Goal: Browse casually

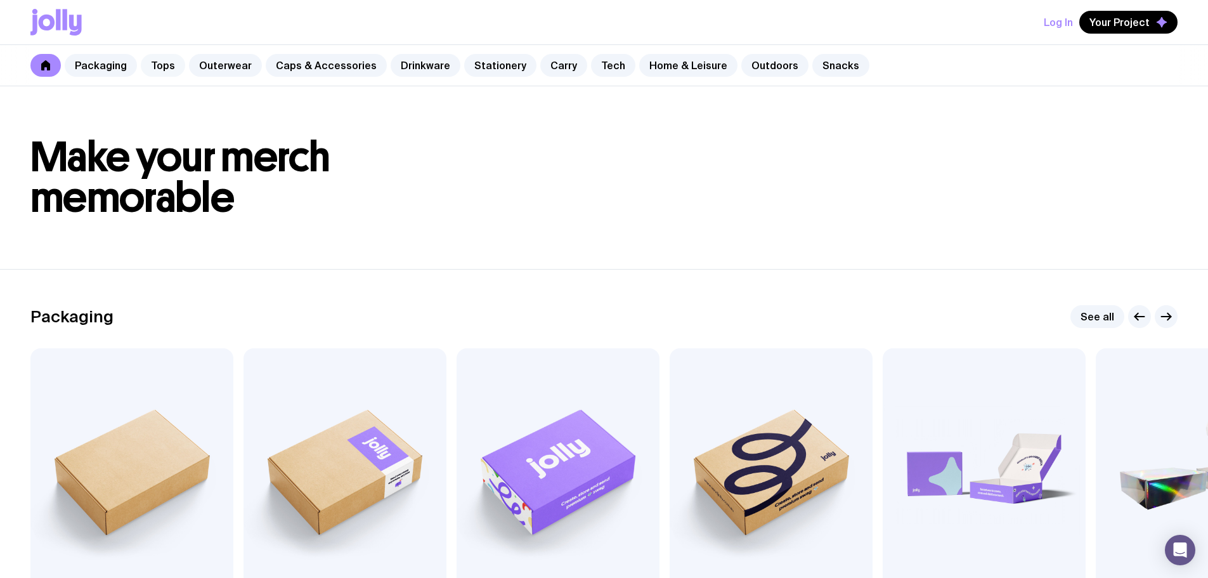
click at [157, 60] on link "Tops" at bounding box center [163, 65] width 44 height 23
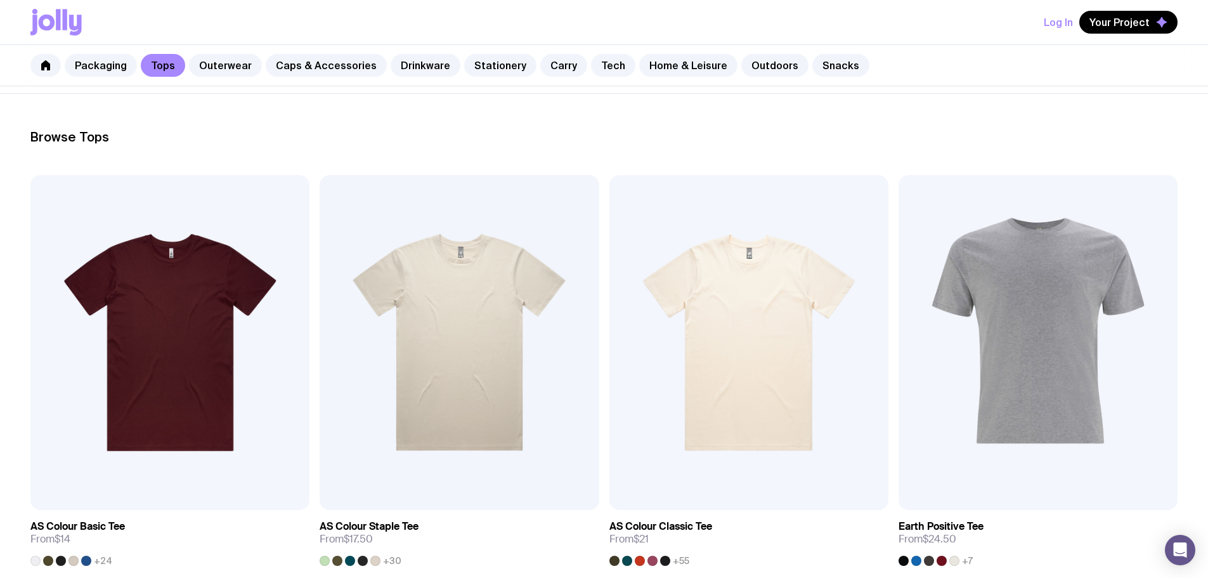
scroll to position [50, 0]
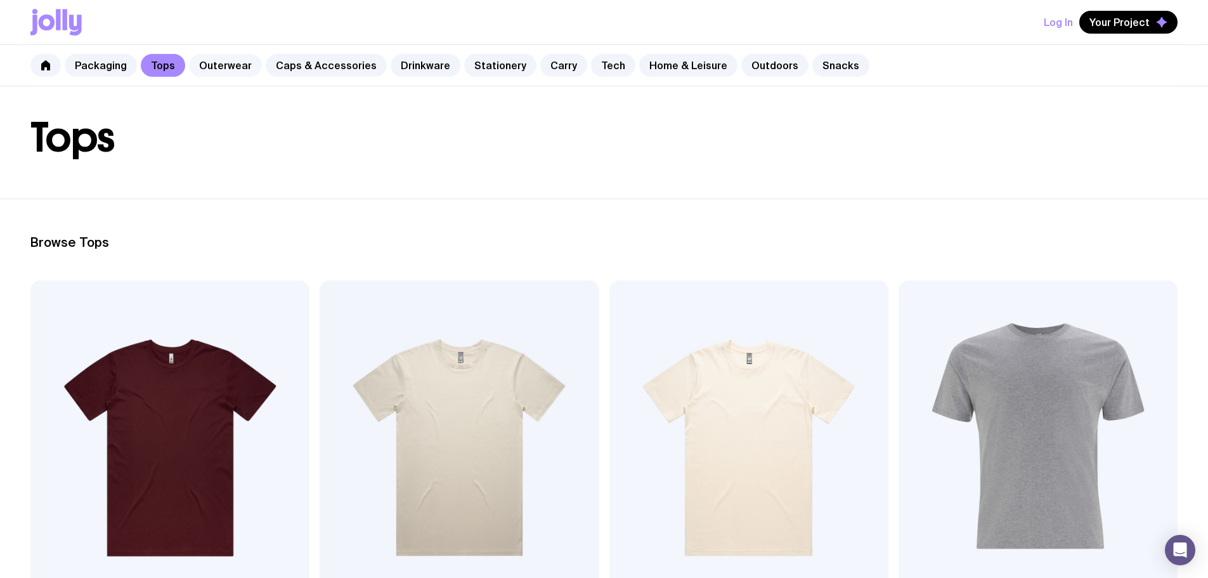
click at [221, 70] on link "Outerwear" at bounding box center [225, 65] width 73 height 23
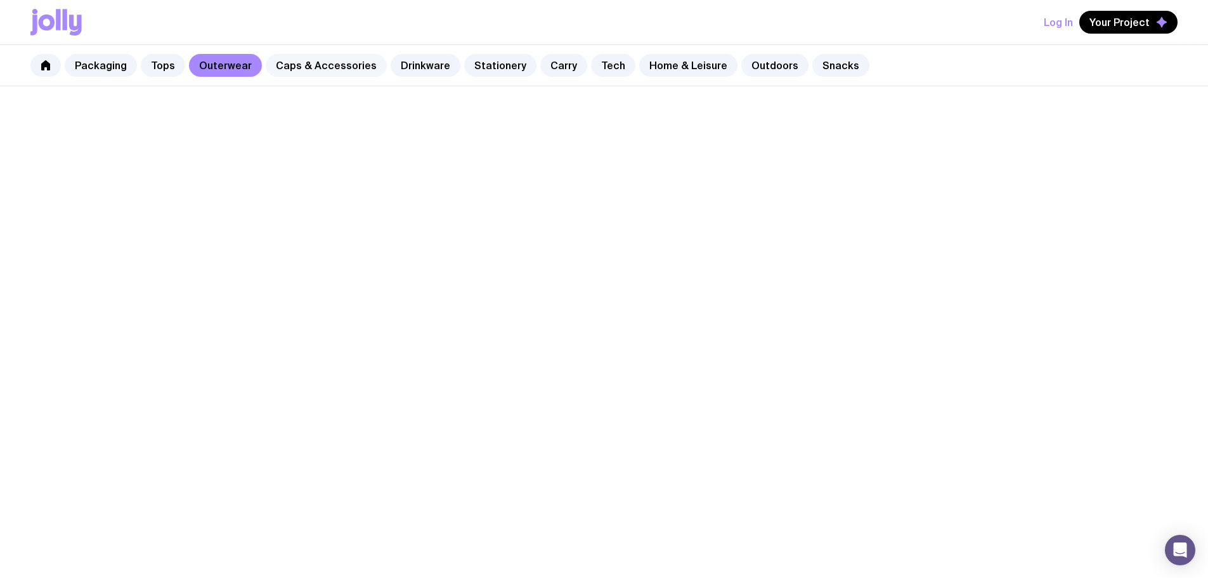
click at [309, 68] on link "Caps & Accessories" at bounding box center [326, 65] width 121 height 23
click at [405, 62] on link "Drinkware" at bounding box center [426, 65] width 70 height 23
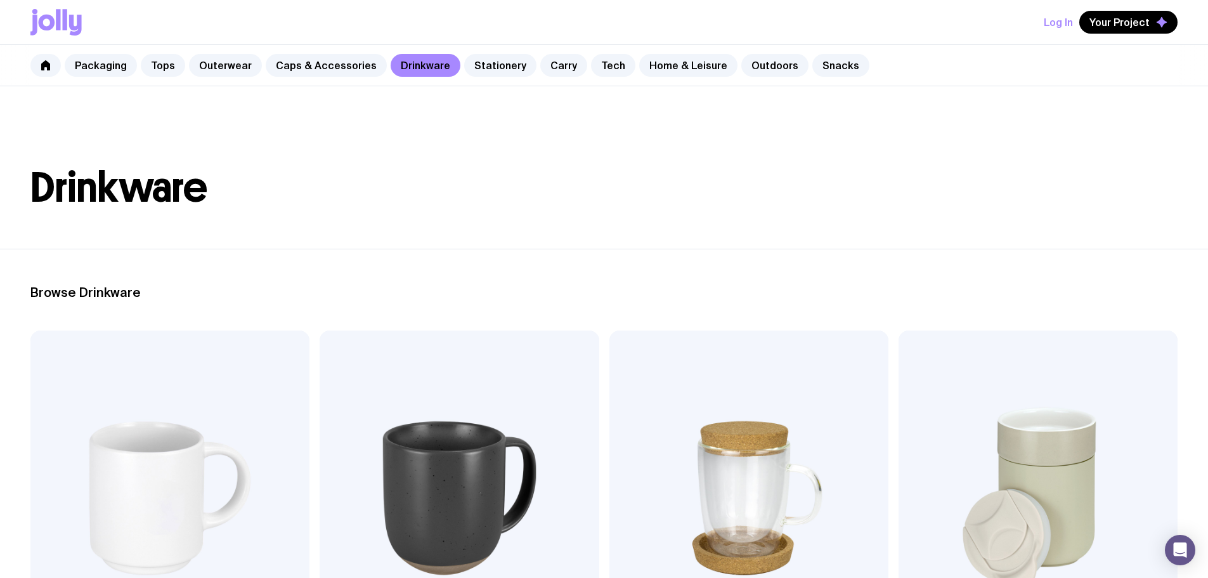
click at [136, 363] on img at bounding box center [169, 497] width 279 height 335
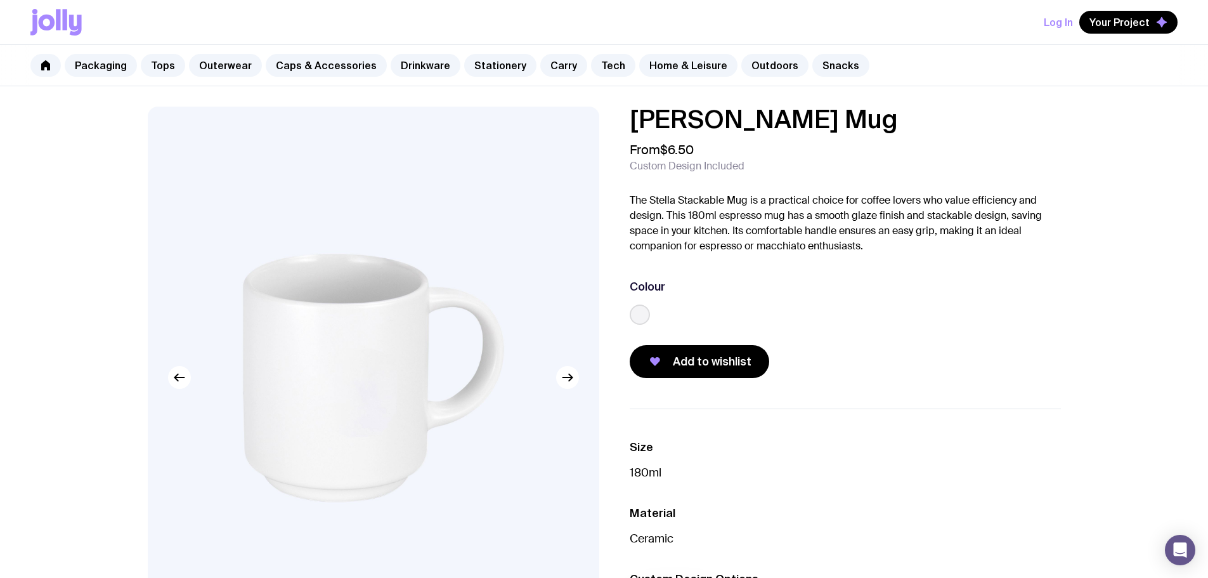
drag, startPoint x: 278, startPoint y: 217, endPoint x: 319, endPoint y: 231, distance: 43.3
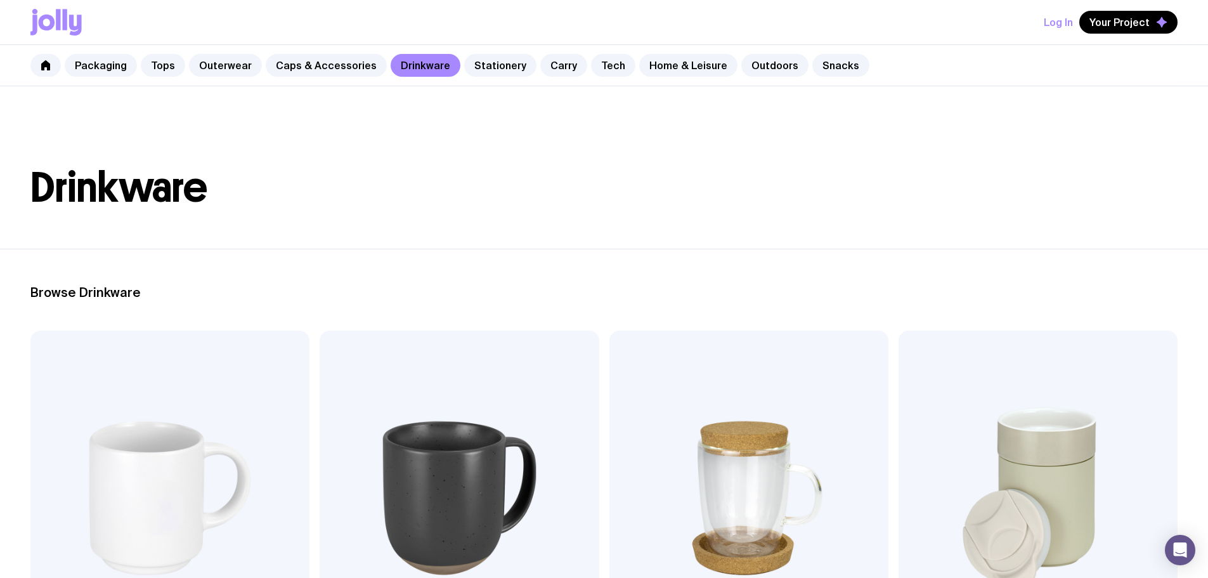
drag, startPoint x: 216, startPoint y: 188, endPoint x: 43, endPoint y: 176, distance: 172.9
click at [43, 176] on h1 "Drinkware" at bounding box center [603, 187] width 1147 height 41
click at [45, 176] on h1 "Drinkware" at bounding box center [603, 187] width 1147 height 41
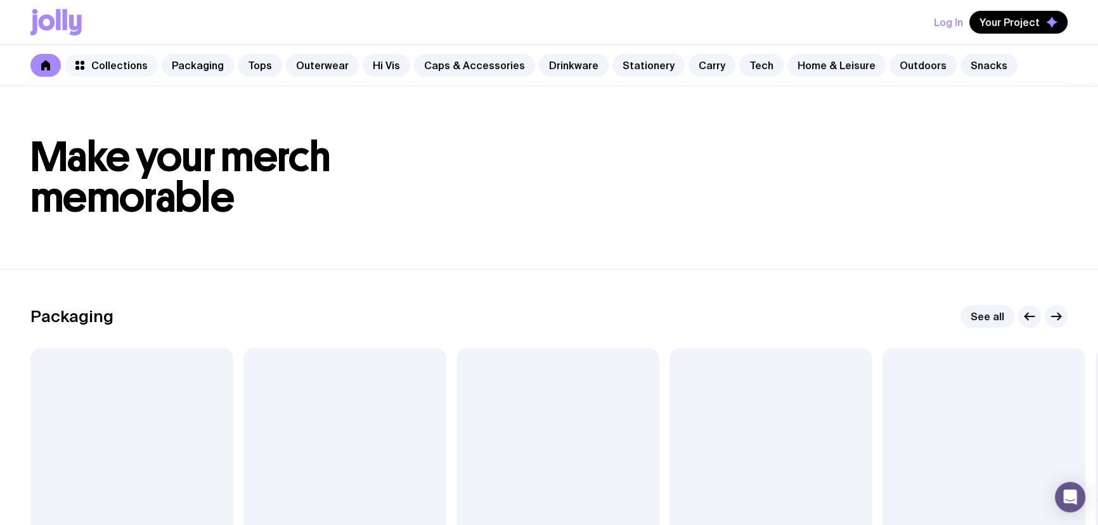
drag, startPoint x: 0, startPoint y: 0, endPoint x: 109, endPoint y: 65, distance: 127.1
click at [109, 65] on span "Collections" at bounding box center [119, 65] width 56 height 13
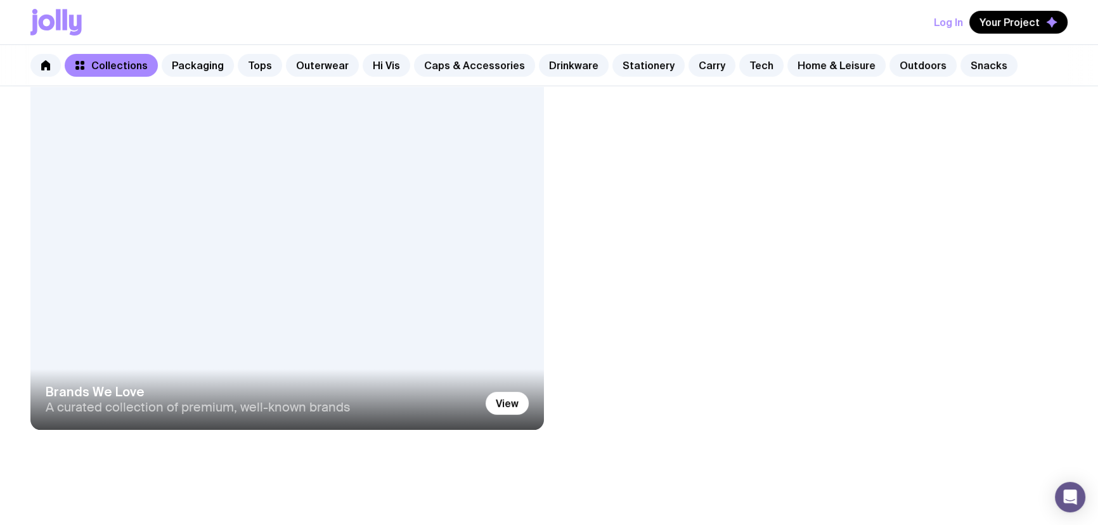
scroll to position [57, 0]
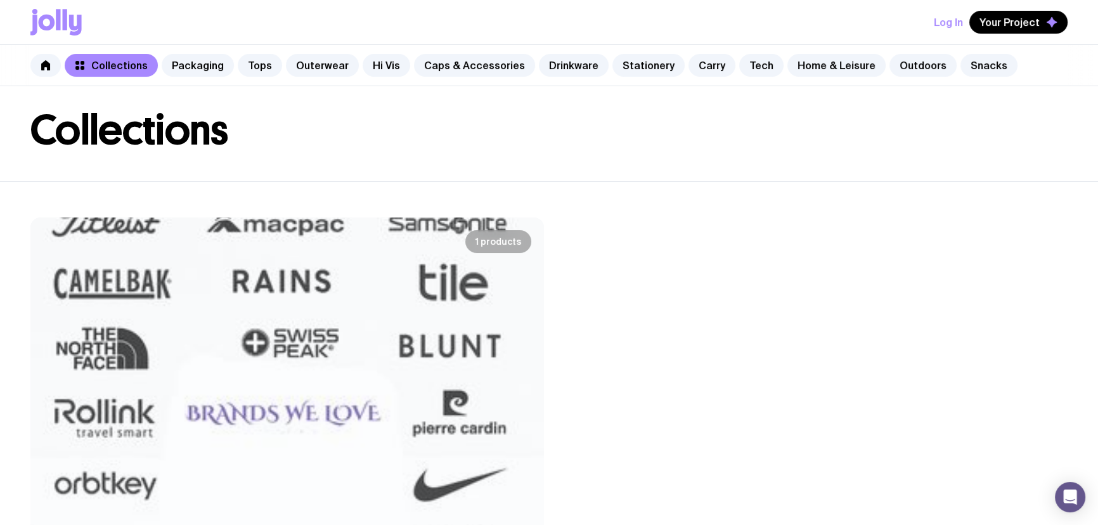
click at [361, 292] on img at bounding box center [287, 409] width 514 height 385
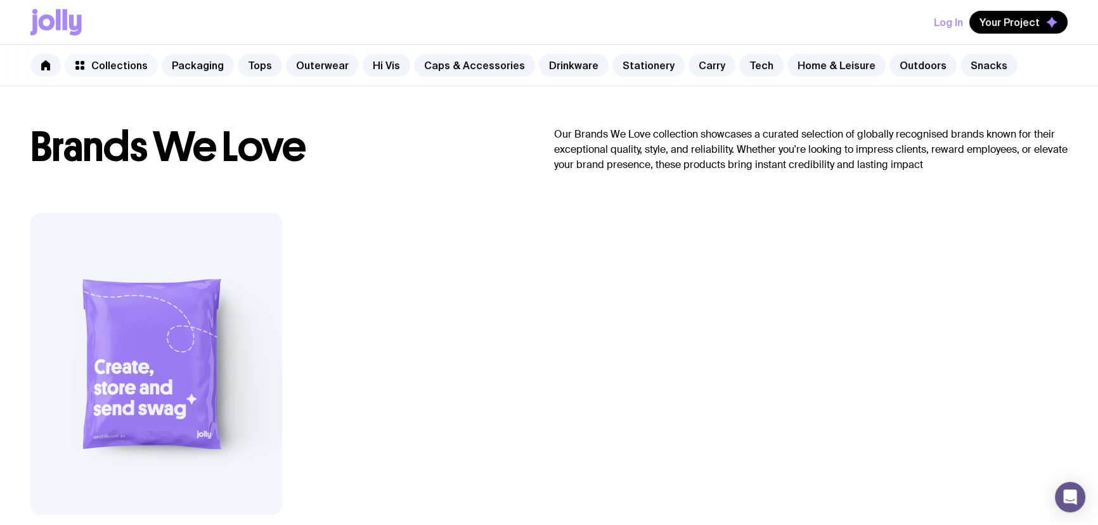
click at [134, 63] on span "Collections" at bounding box center [119, 65] width 56 height 13
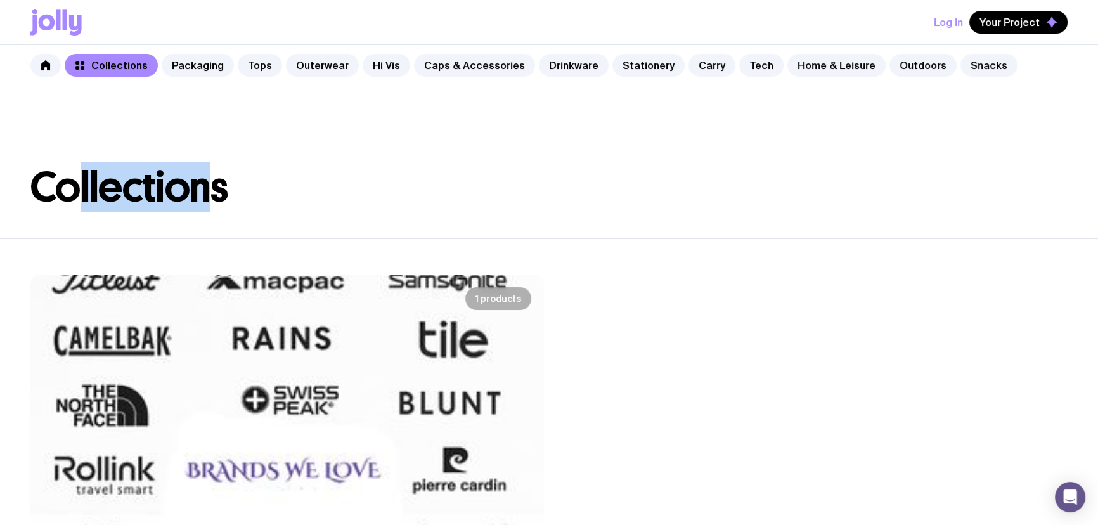
drag, startPoint x: 212, startPoint y: 190, endPoint x: 77, endPoint y: 182, distance: 135.3
click at [77, 182] on h1 "Collections" at bounding box center [68, 187] width 77 height 41
click at [278, 184] on div "Collections" at bounding box center [549, 187] width 1098 height 41
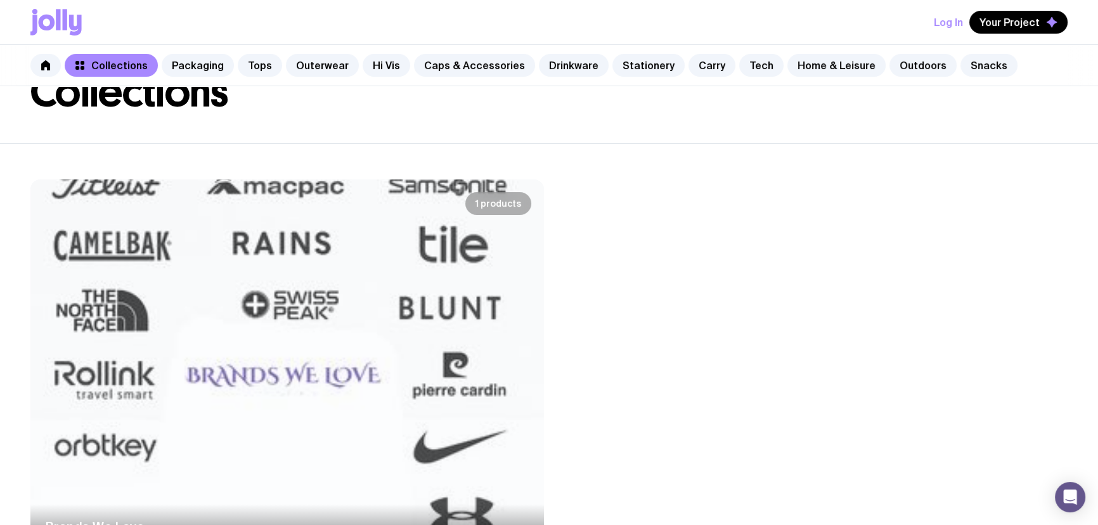
scroll to position [115, 0]
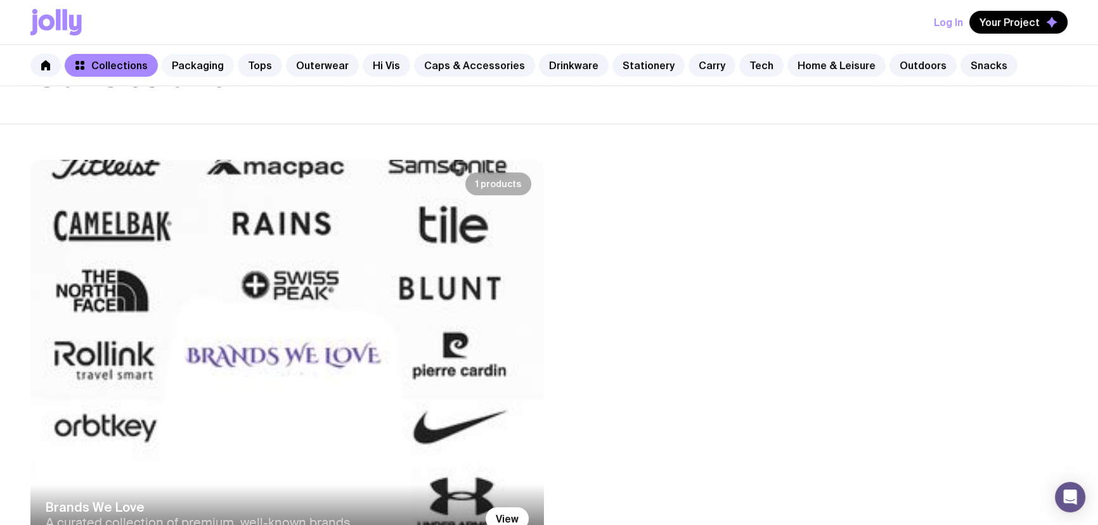
click at [207, 63] on link "Packaging" at bounding box center [198, 65] width 72 height 23
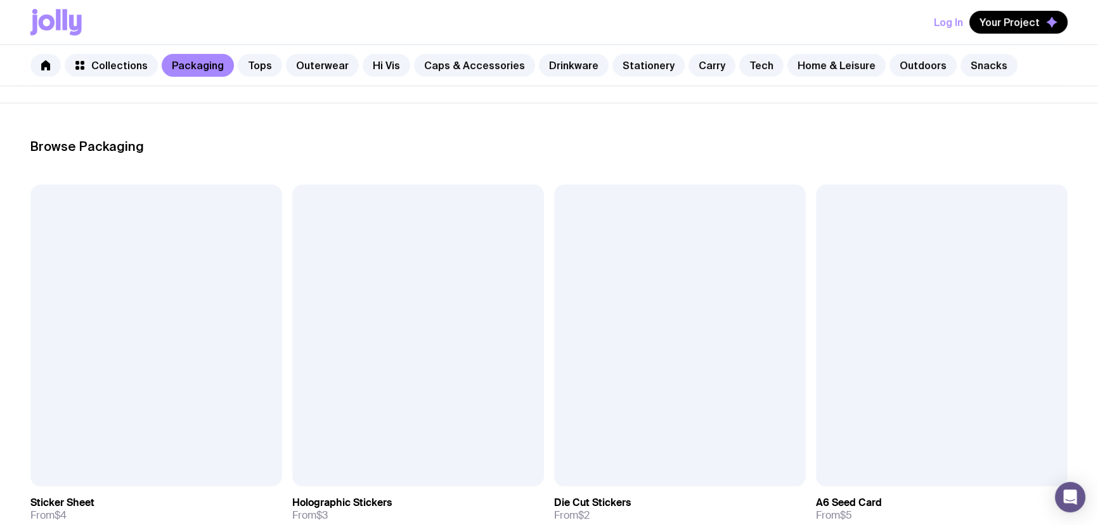
scroll to position [172, 0]
